Goal: Navigation & Orientation: Go to known website

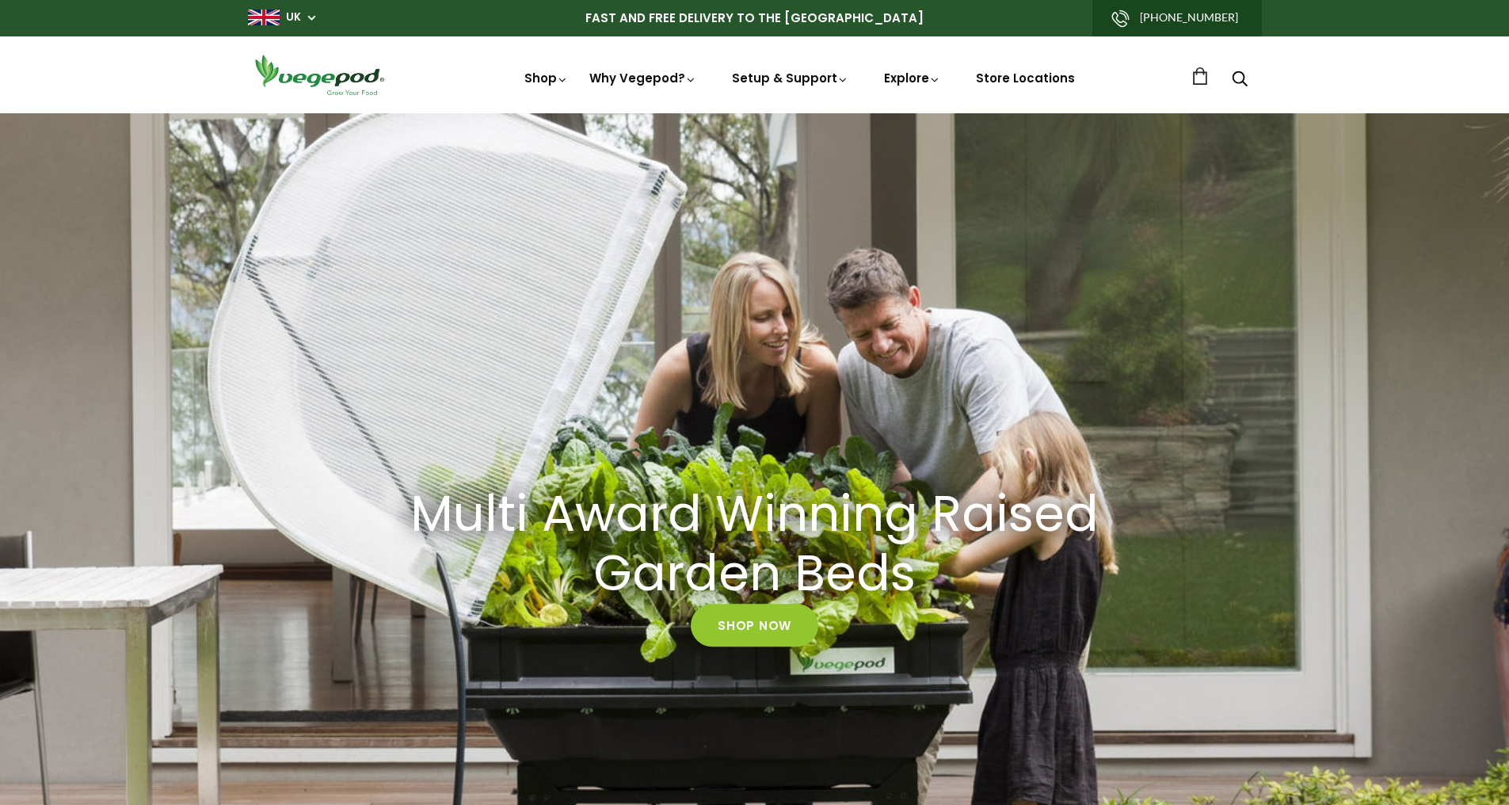
click at [300, 29] on p "FAST AND FREE DELIVERY TO THE [GEOGRAPHIC_DATA]" at bounding box center [755, 18] width 1014 height 36
click at [299, 21] on link "UK" at bounding box center [293, 18] width 15 height 16
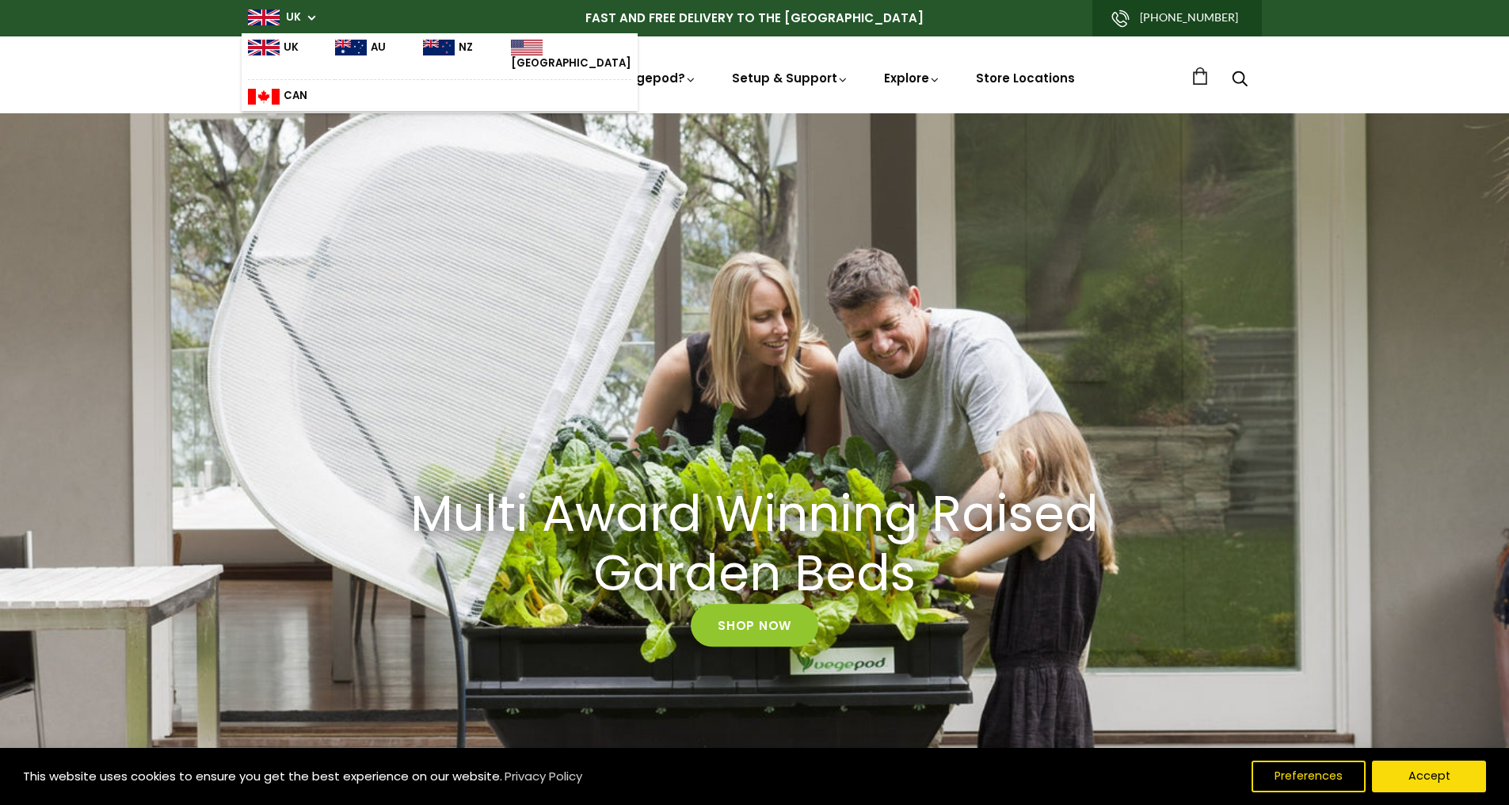
click at [344, 50] on img at bounding box center [351, 48] width 32 height 16
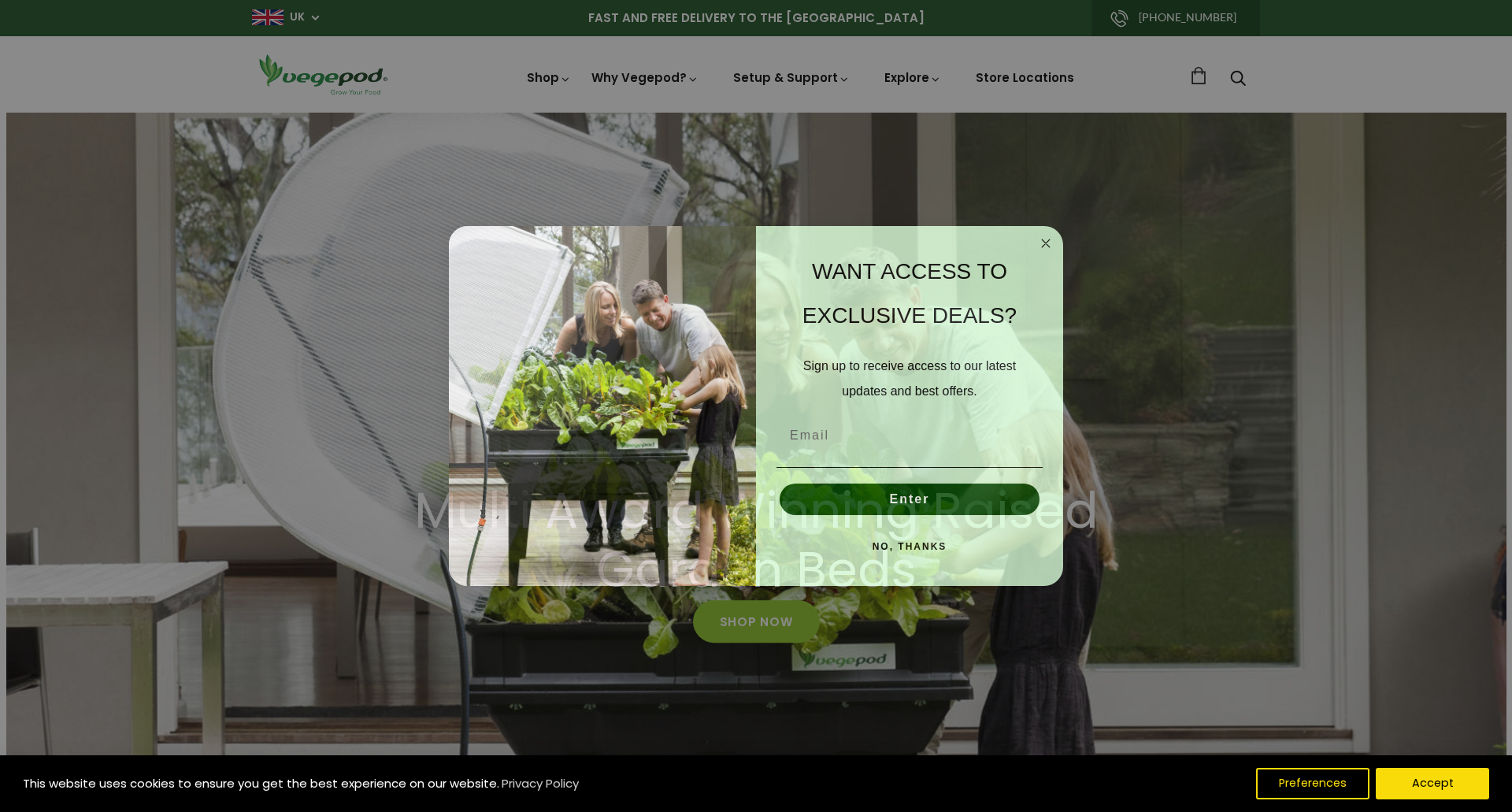
scroll to position [0, 292]
